Goal: Information Seeking & Learning: Get advice/opinions

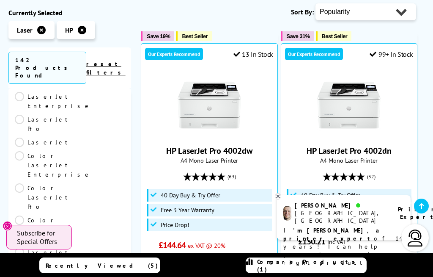
scroll to position [119, 0]
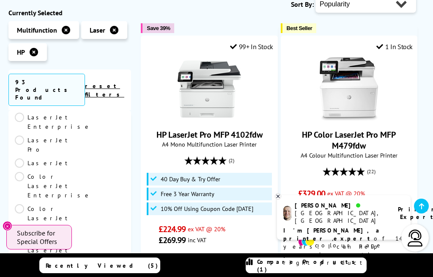
scroll to position [145, 0]
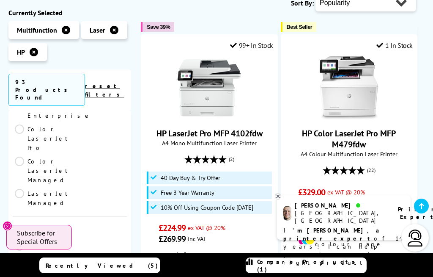
scroll to position [199, 0]
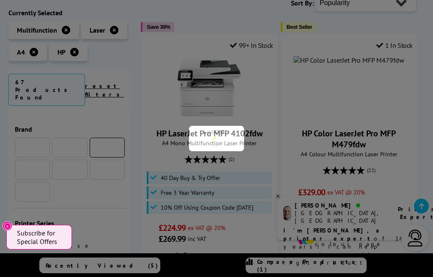
scroll to position [199, 0]
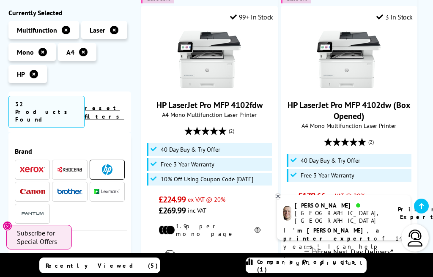
click at [102, 164] on img at bounding box center [107, 169] width 11 height 11
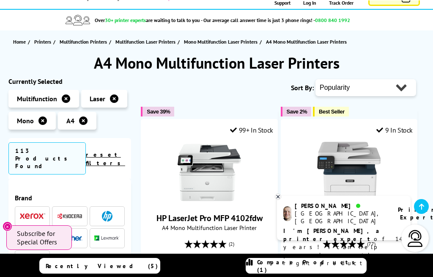
scroll to position [60, 0]
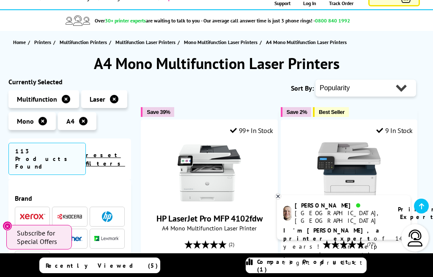
click at [107, 211] on img at bounding box center [107, 216] width 11 height 11
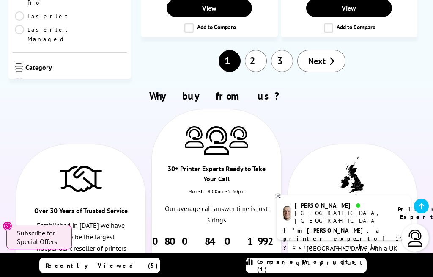
scroll to position [1895, 0]
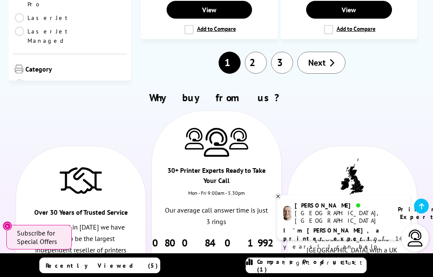
click at [366, 249] on p "I'm [PERSON_NAME], a printer expert of 14 years! I can help you choose the righ…" at bounding box center [343, 246] width 121 height 40
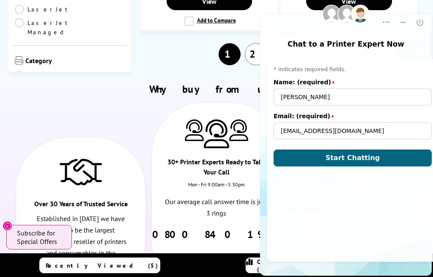
scroll to position [0, 0]
click at [359, 154] on span "Start Chatting" at bounding box center [353, 158] width 55 height 8
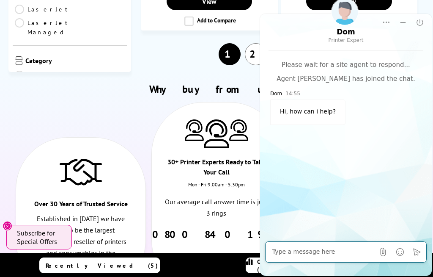
scroll to position [2067, 0]
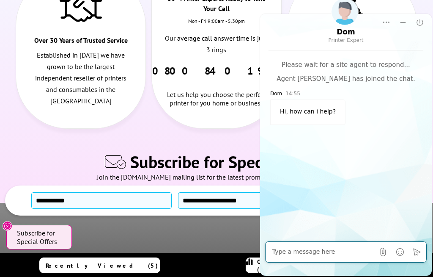
click at [335, 131] on div at bounding box center [345, 132] width 151 height 2
click at [317, 119] on div "Please wait for a site agent to respond... Agent [PERSON_NAME] has joined the c…" at bounding box center [345, 95] width 151 height 71
click at [368, 105] on div "Dom 14:55 Hi, how can i help?" at bounding box center [345, 106] width 151 height 36
click at [362, 100] on div "Dom 14:55 Hi, how can i help?" at bounding box center [345, 106] width 151 height 36
click at [273, 256] on textarea "Message input field. Type your text here and use the Send button to send." at bounding box center [323, 251] width 102 height 8
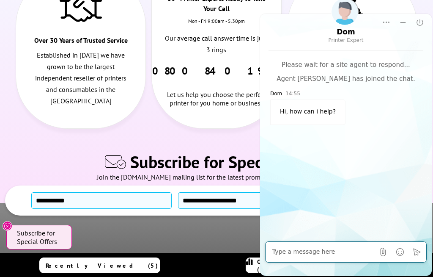
scroll to position [2137, 0]
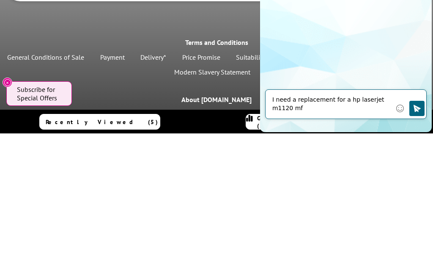
type textarea "I need a replacement for a hp laserjet m1120 mfp"
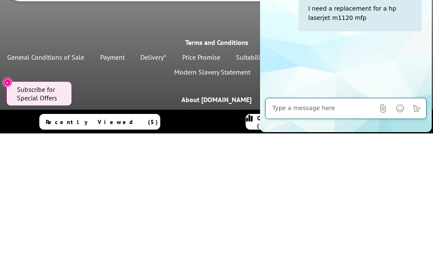
scroll to position [2215, 0]
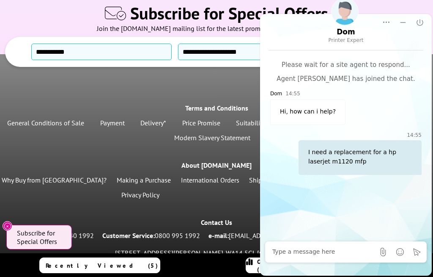
click at [325, 256] on textarea "Message input field. Type your text here and use the Send button to send." at bounding box center [323, 251] width 102 height 8
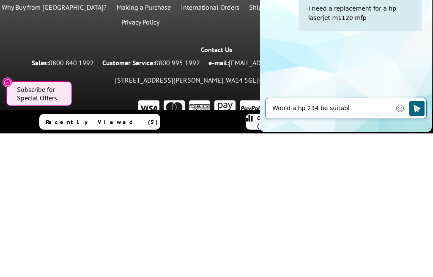
type textarea "Would a hp 234 be suitable"
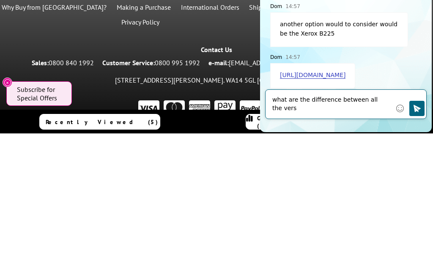
scroll to position [123, 0]
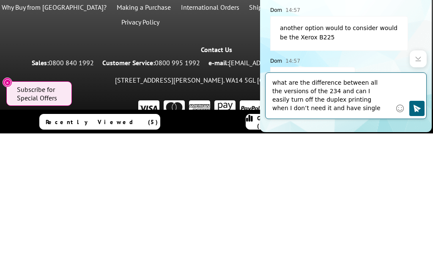
type textarea "what are the difference between all the versions of the 234 and can I easily tu…"
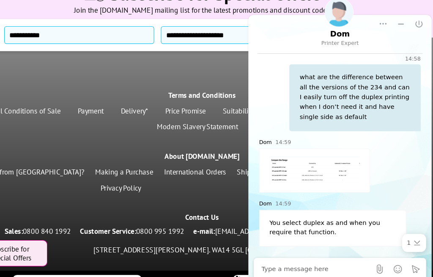
scroll to position [313, 0]
click at [264, 256] on textarea "Message input field. Type your text here and use the Send button to send." at bounding box center [312, 251] width 102 height 8
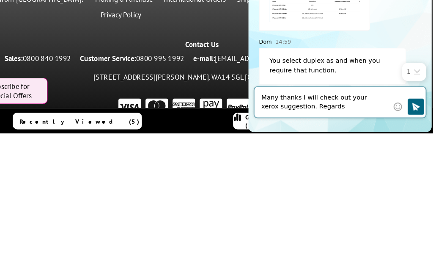
type textarea "Many thanks I will check out your xerox suggestion. Regards [PERSON_NAME]"
click at [406, 89] on icon "Click to send" at bounding box center [405, 89] width 7 height 7
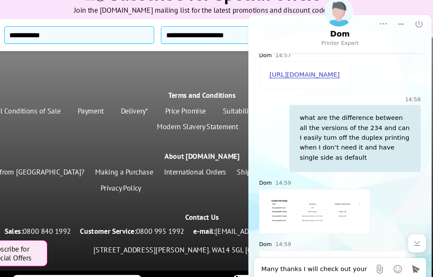
scroll to position [275, 0]
click at [263, 205] on div at bounding box center [310, 197] width 104 height 41
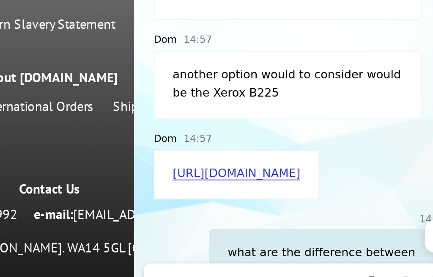
scroll to position [150, 0]
click at [285, 57] on div "Many thanks I will check out your xerox suggestion. Regards [PERSON_NAME] File" at bounding box center [218, 46] width 162 height 21
